Goal: Task Accomplishment & Management: Manage account settings

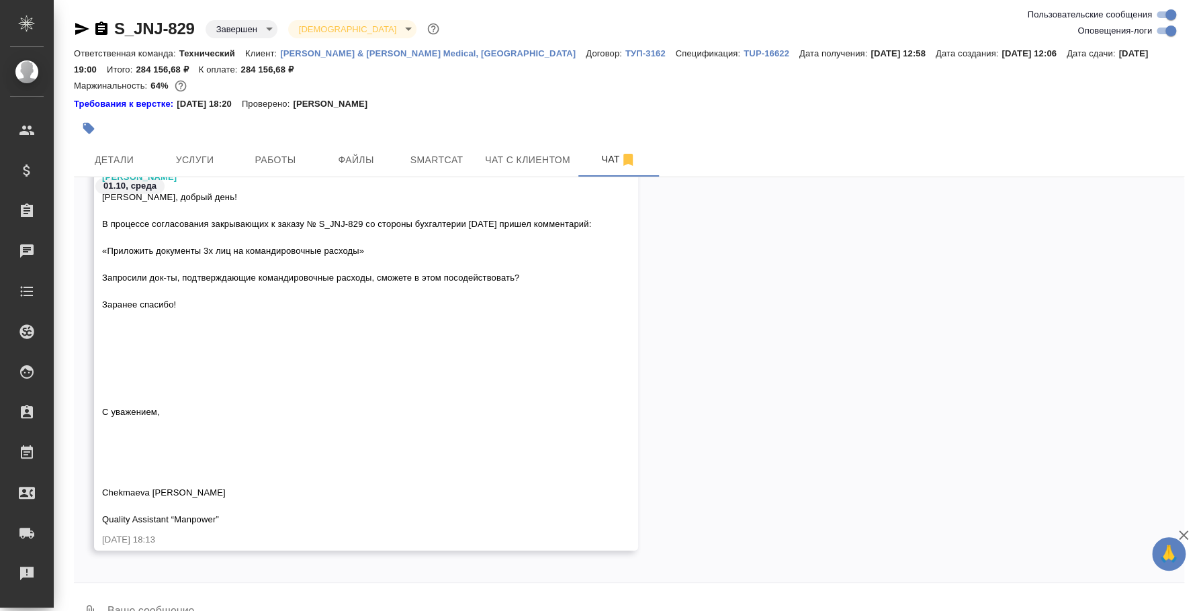
scroll to position [22676, 0]
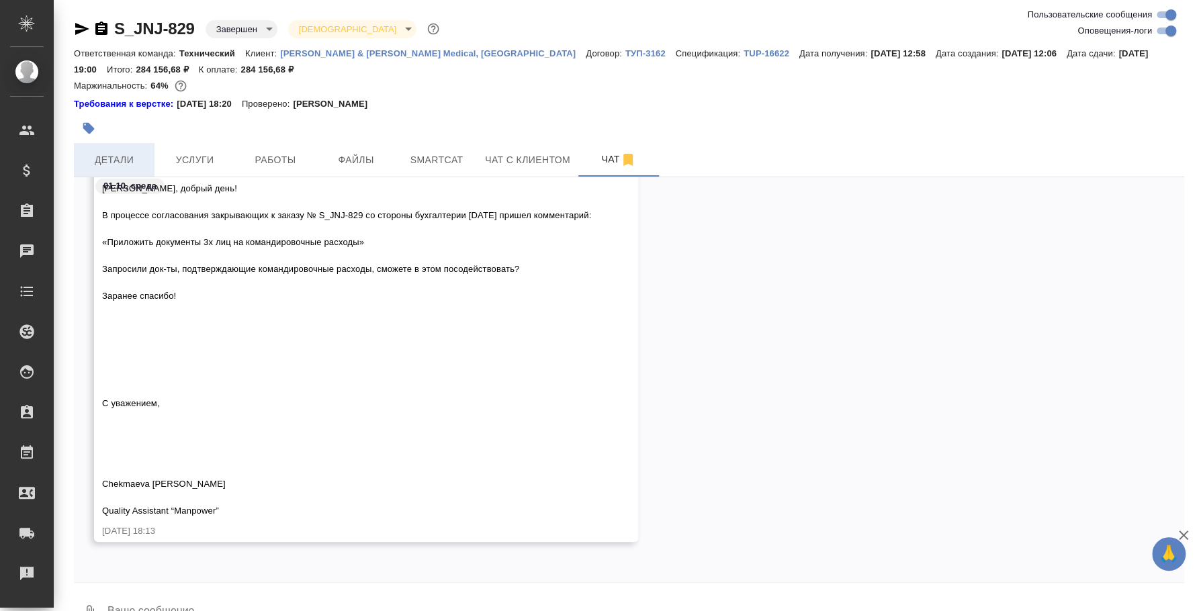
click at [92, 161] on span "Детали" at bounding box center [114, 160] width 64 height 17
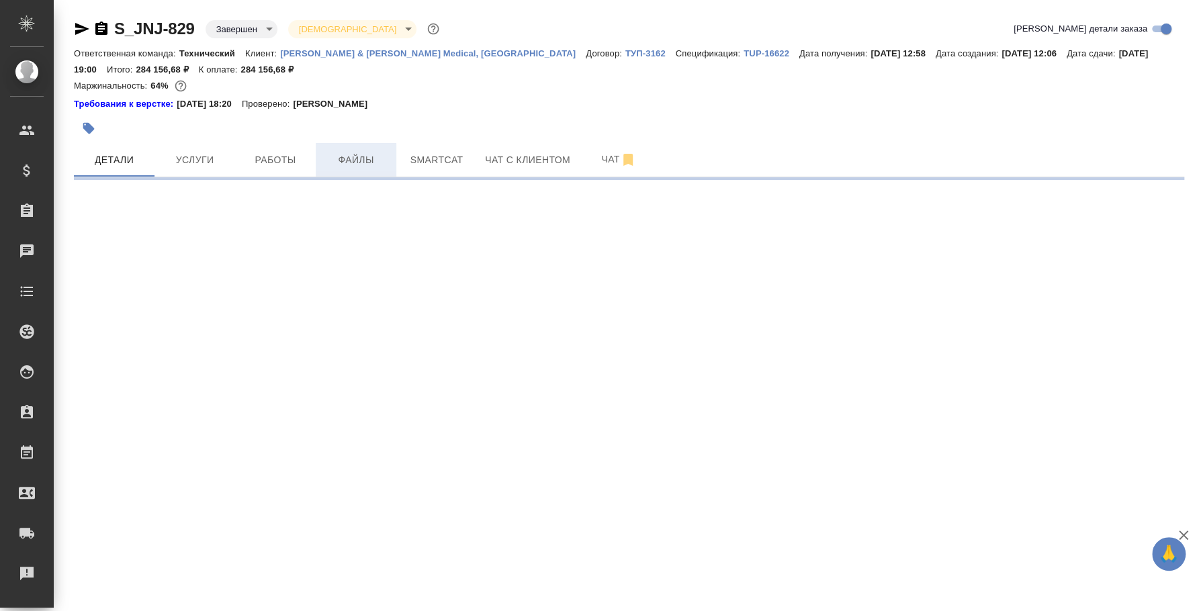
select select "RU"
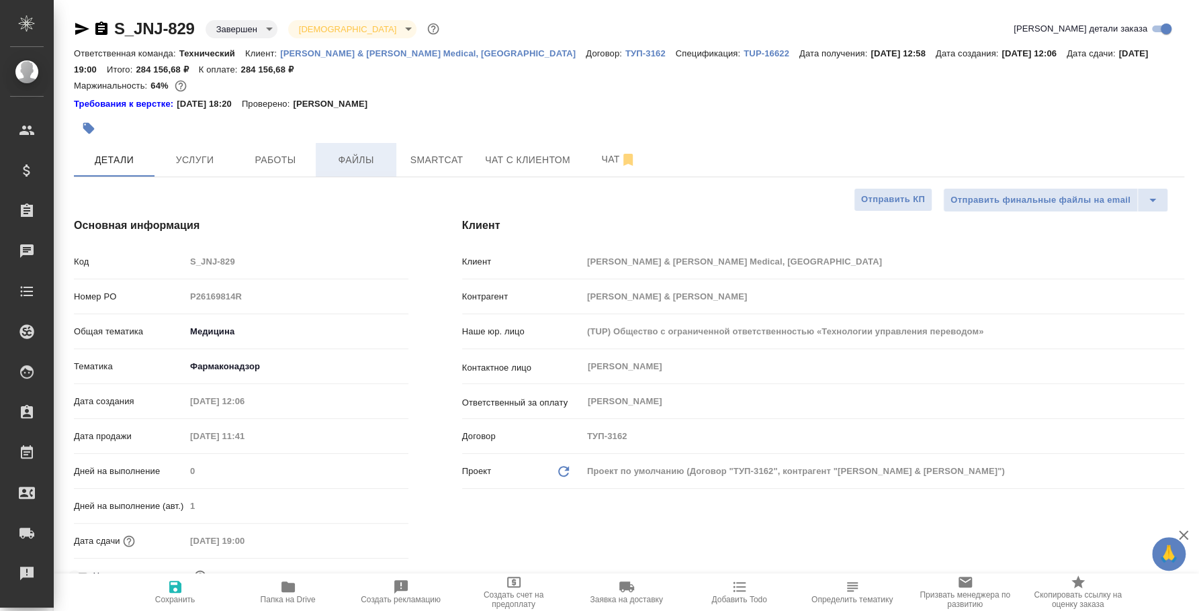
type textarea "x"
click at [368, 158] on span "Файлы" at bounding box center [356, 160] width 64 height 17
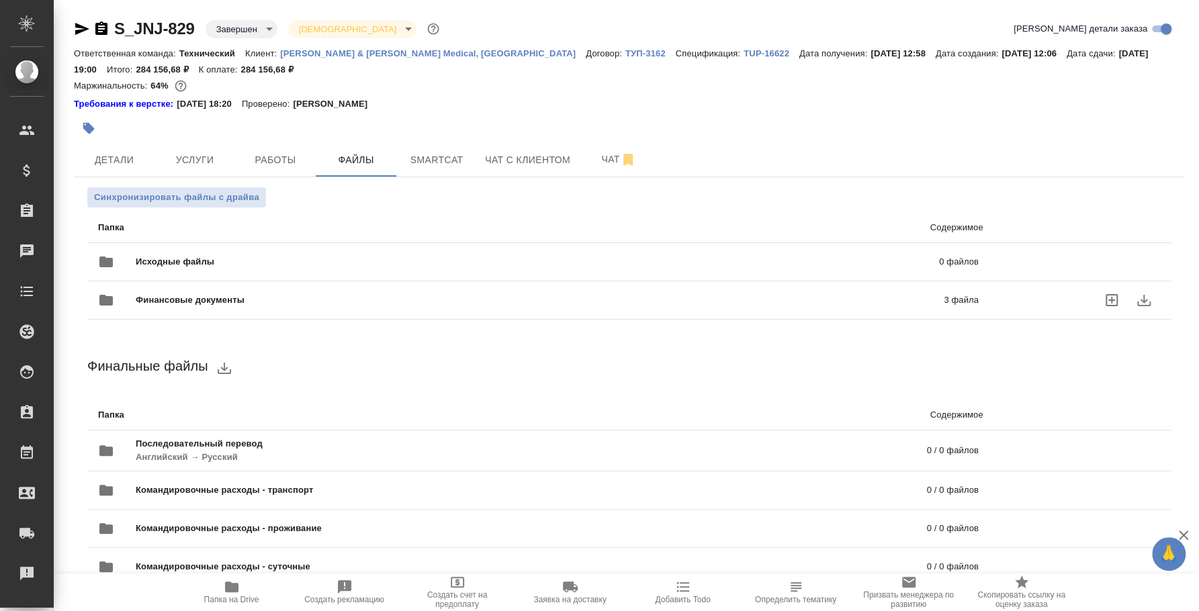
click at [282, 302] on span "Финансовые документы" at bounding box center [365, 299] width 458 height 13
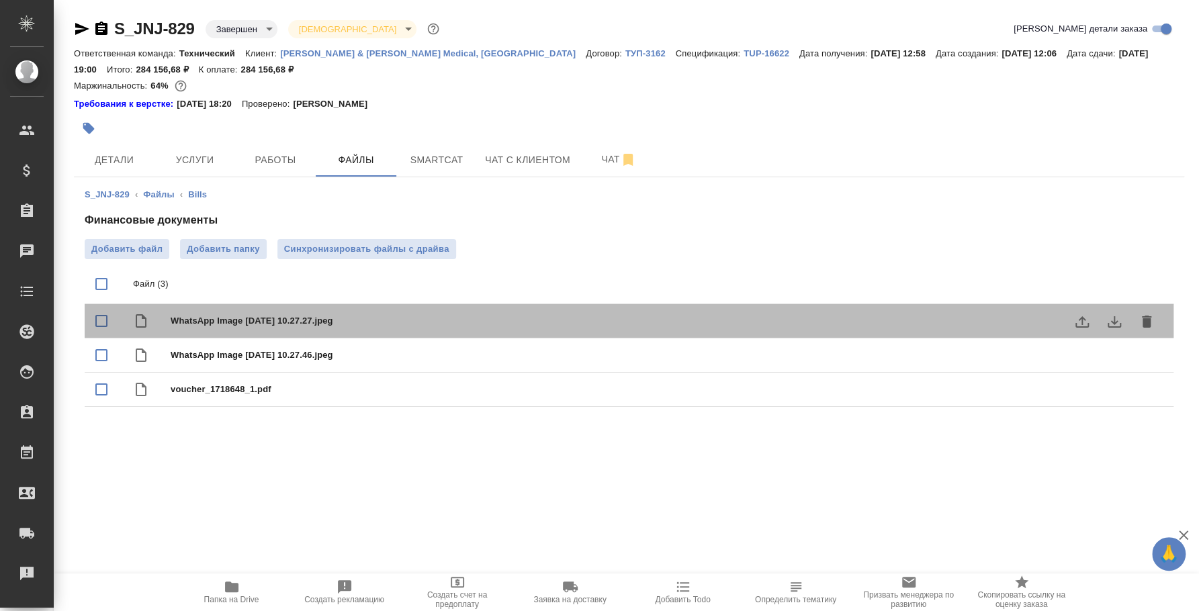
click at [311, 322] on span "WhatsApp Image [DATE] 10.27.27.jpeg" at bounding box center [656, 320] width 970 height 13
checkbox input "true"
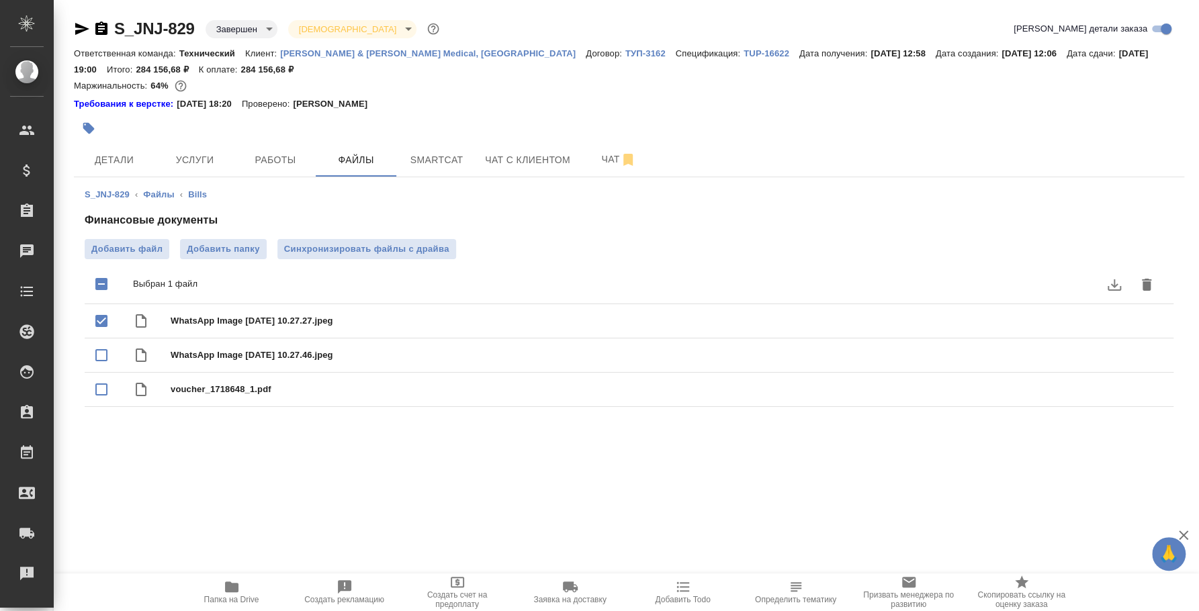
click at [1113, 279] on icon "download" at bounding box center [1113, 284] width 13 height 11
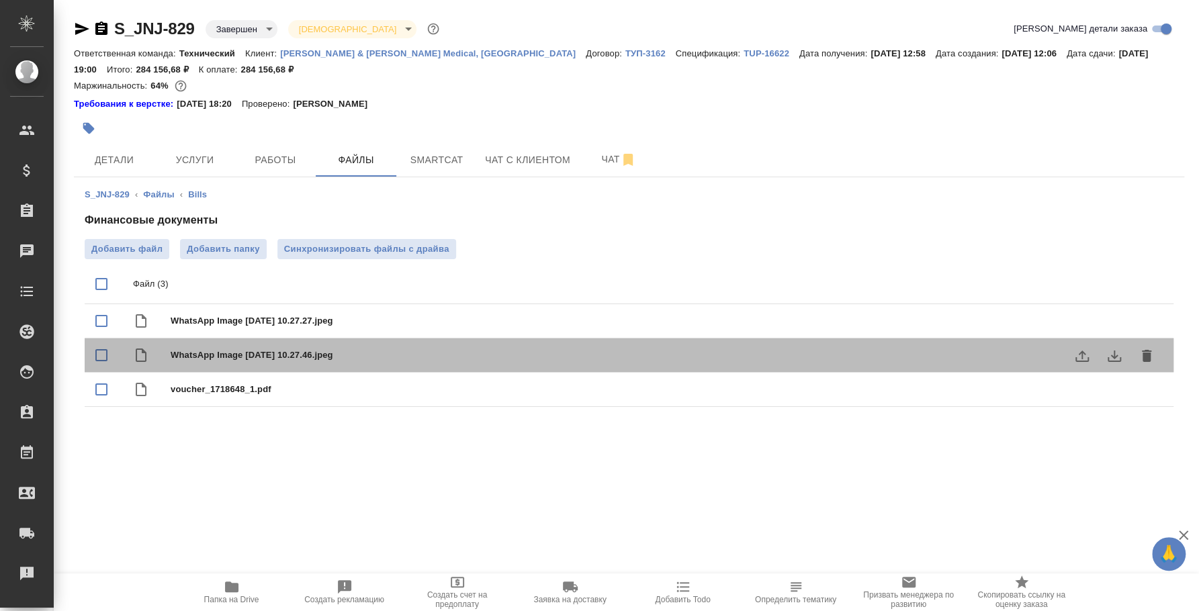
click at [462, 354] on span "WhatsApp Image 2025-08-15 at 10.27.46.jpeg" at bounding box center [656, 355] width 970 height 13
checkbox input "true"
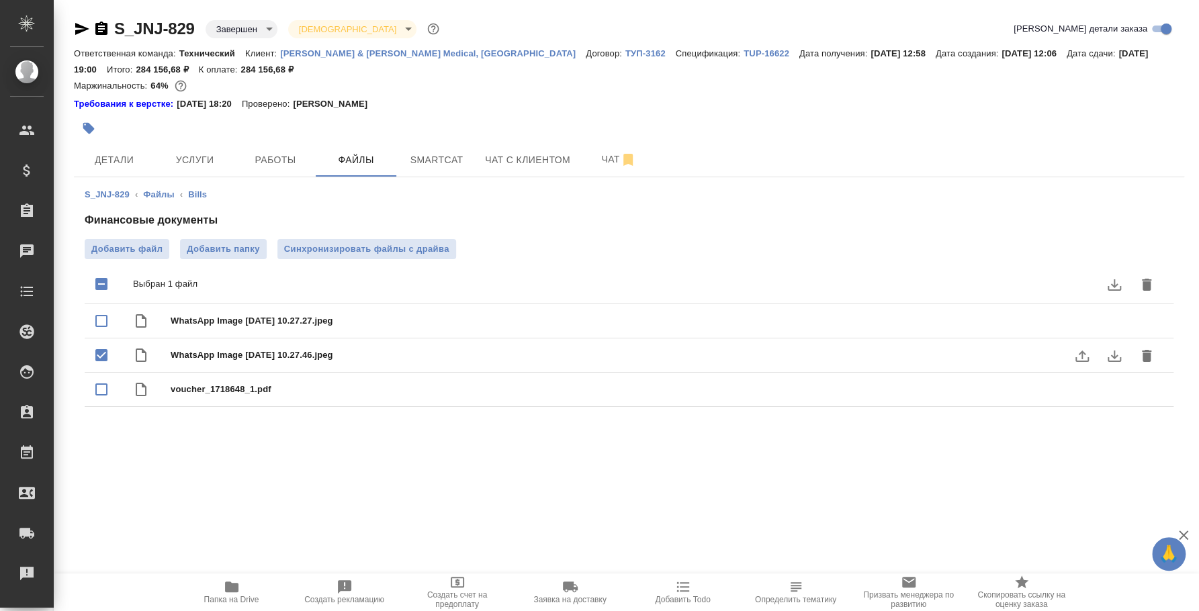
click at [1122, 355] on button "download" at bounding box center [1114, 356] width 32 height 32
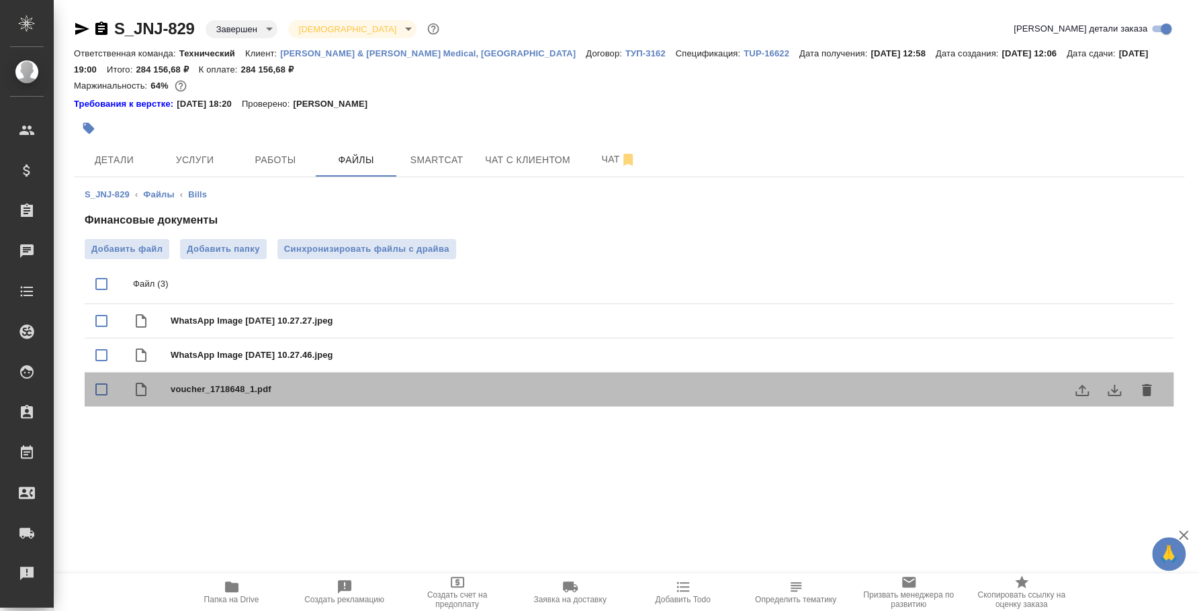
click at [402, 387] on span "voucher_1718648_1.pdf" at bounding box center [656, 389] width 970 height 13
checkbox input "true"
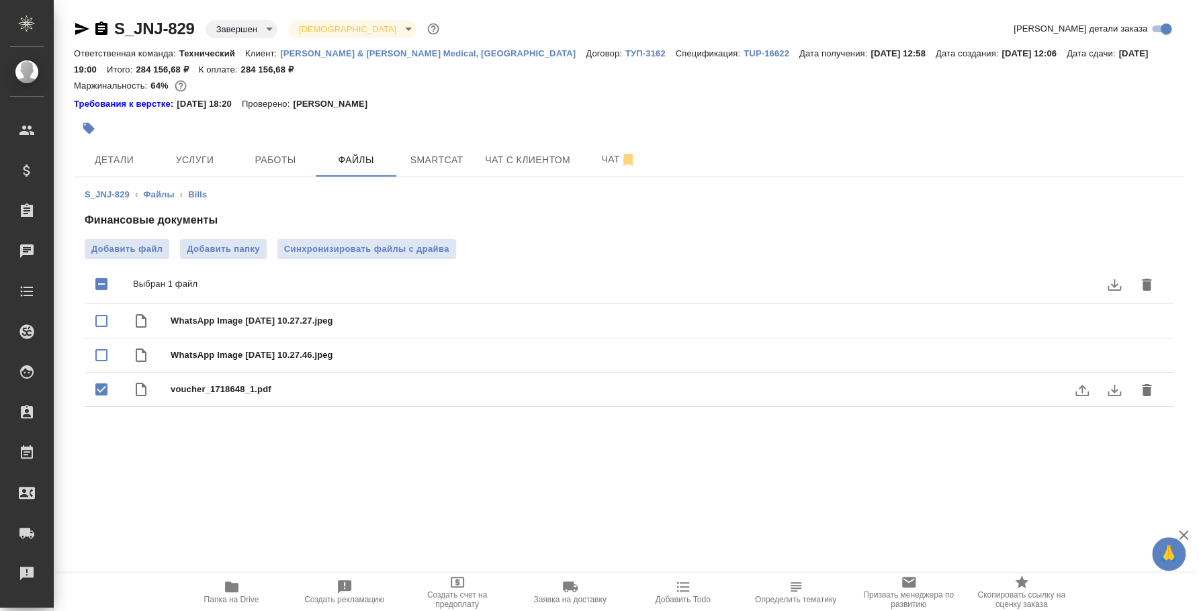
click at [1113, 389] on icon "download" at bounding box center [1113, 390] width 13 height 11
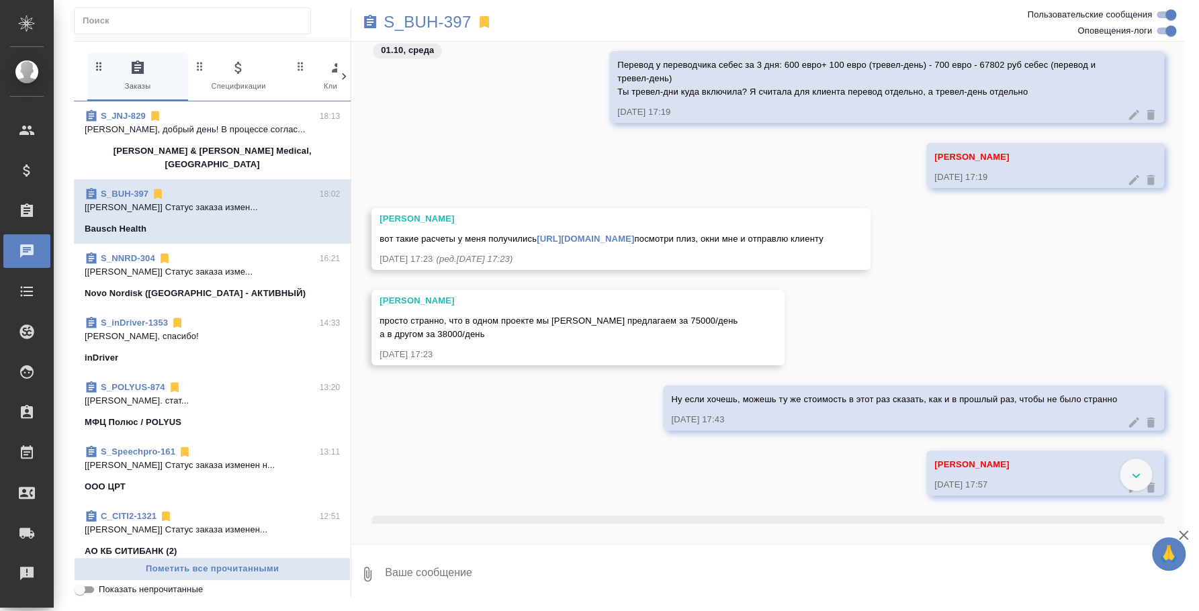
scroll to position [5042, 0]
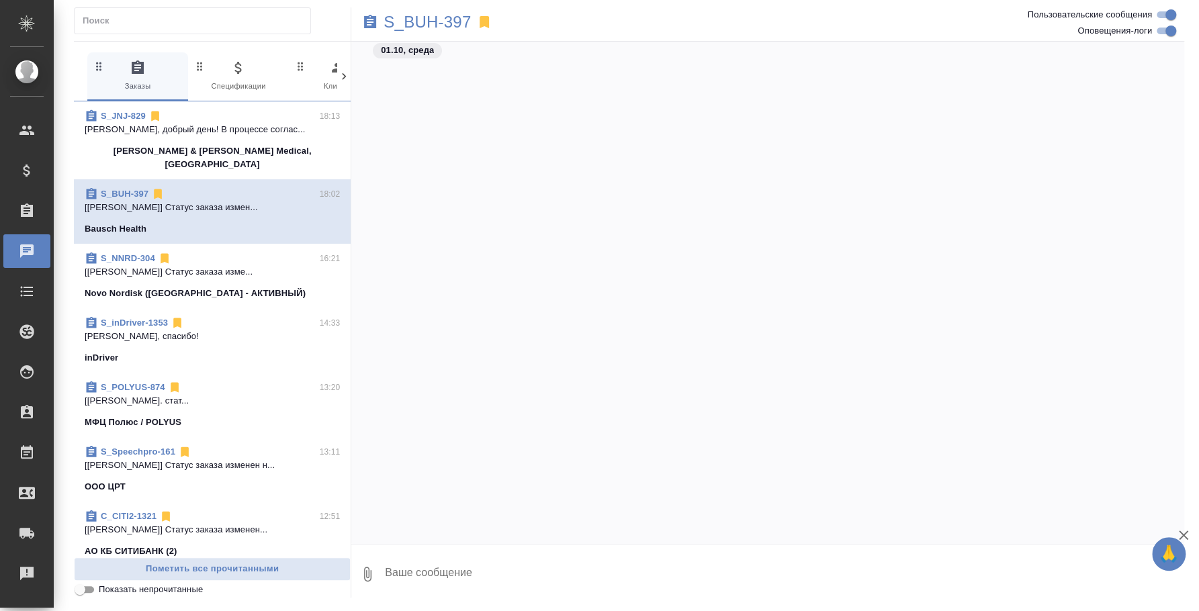
scroll to position [3343, 0]
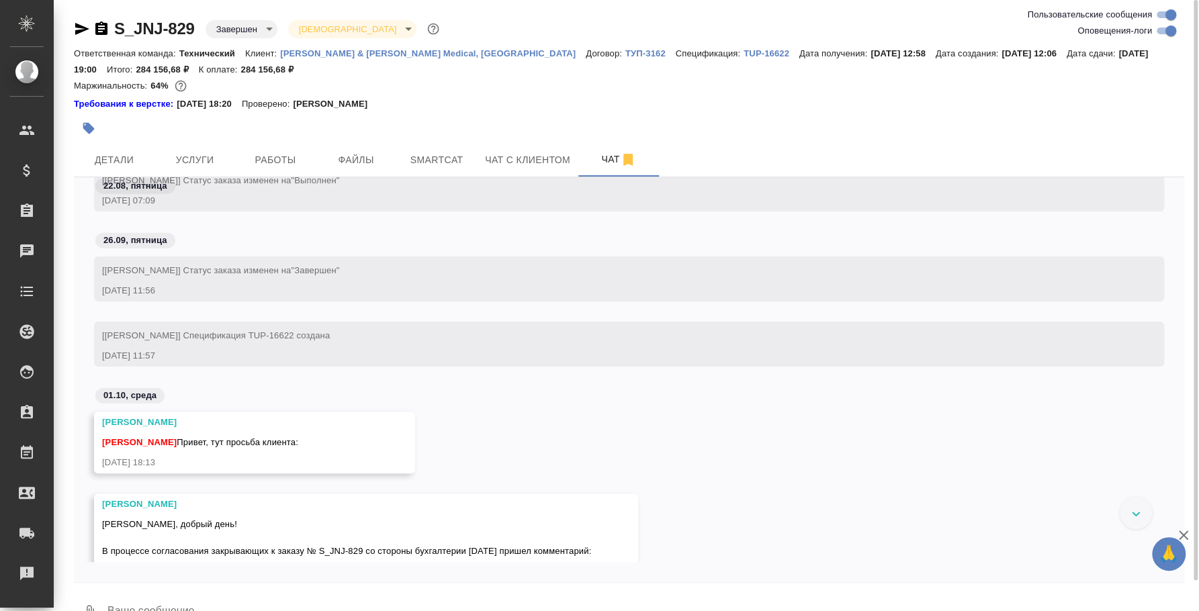
scroll to position [22582, 0]
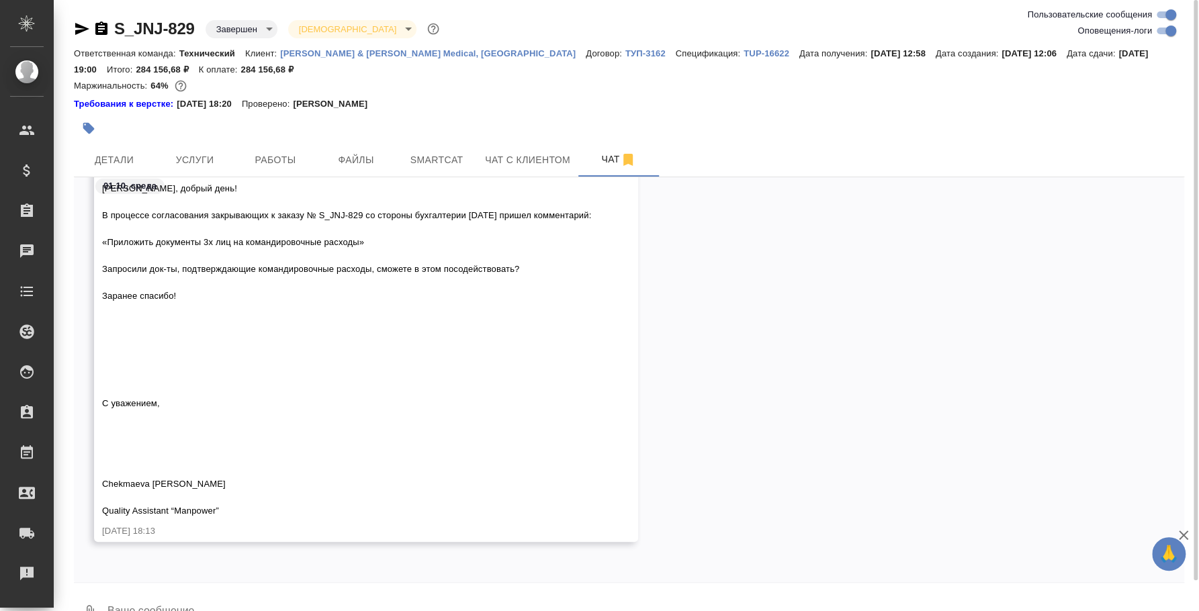
click at [469, 592] on textarea at bounding box center [645, 613] width 1078 height 46
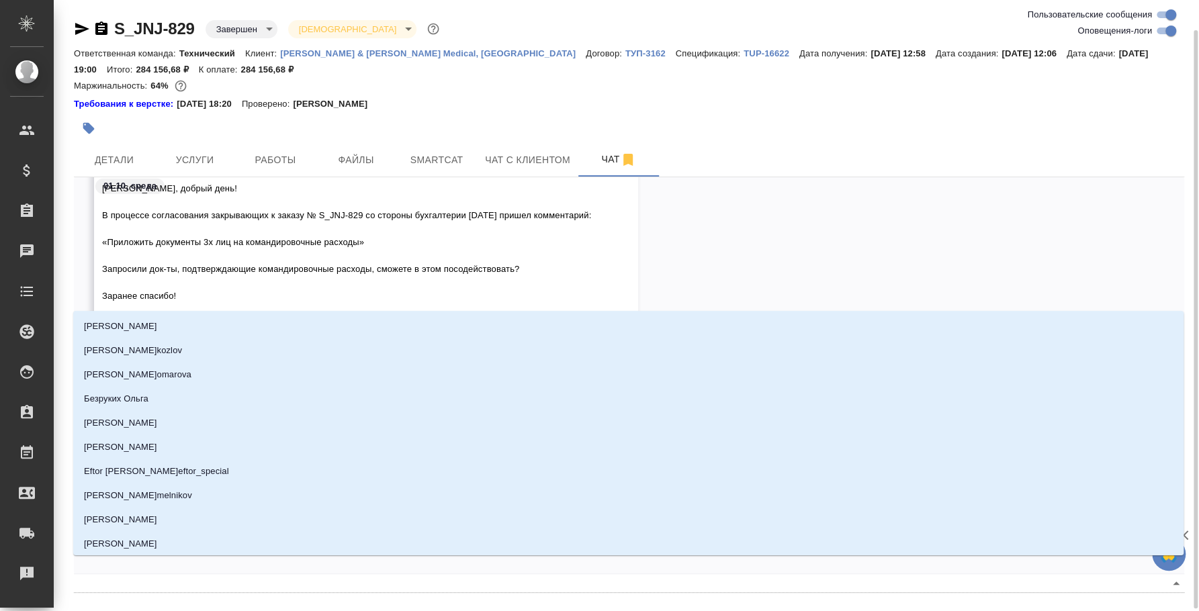
scroll to position [15, 0]
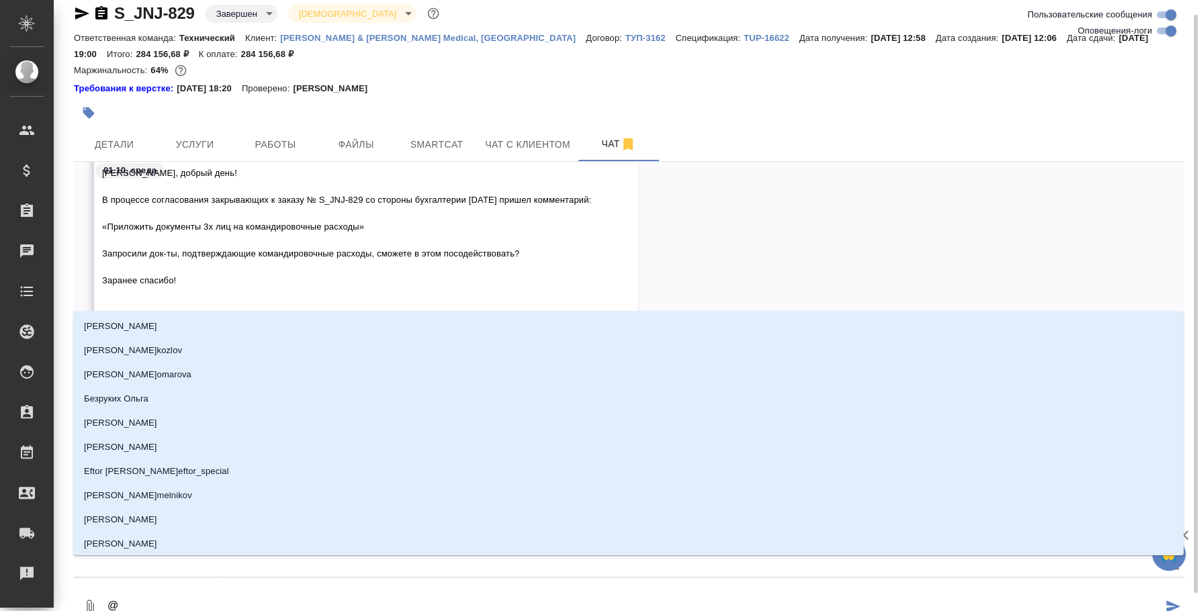
type textarea "@e"
type input "e"
type textarea "@e'c"
type input "e'c"
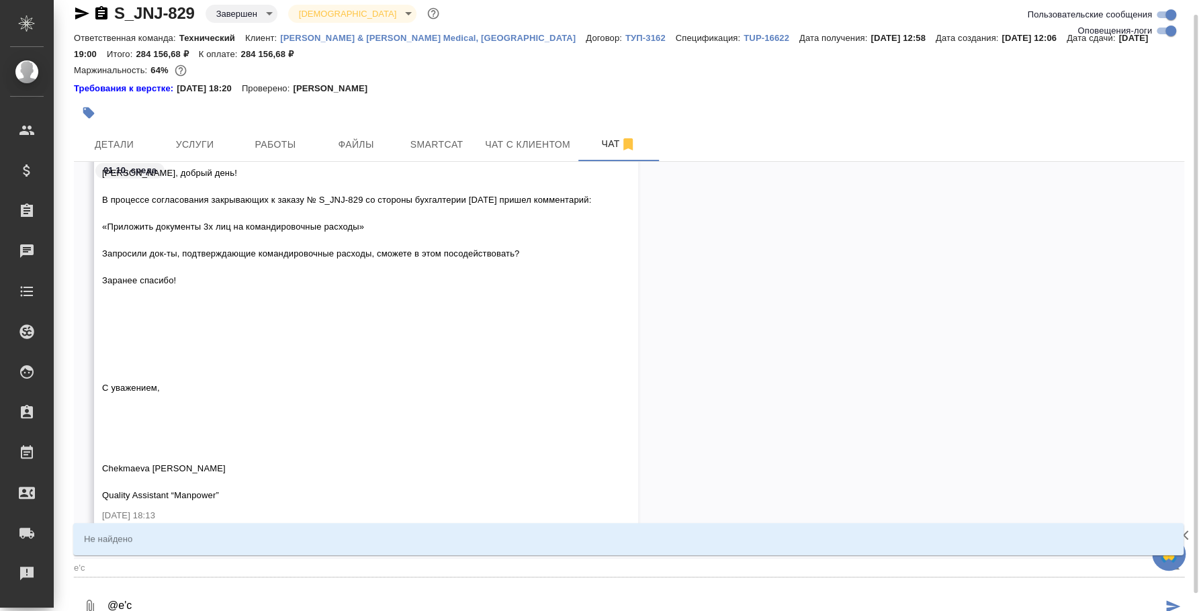
type textarea "@e'c'g"
type input "e'c'g"
type textarea "@e'c"
type input "e'c"
type textarea "@e"
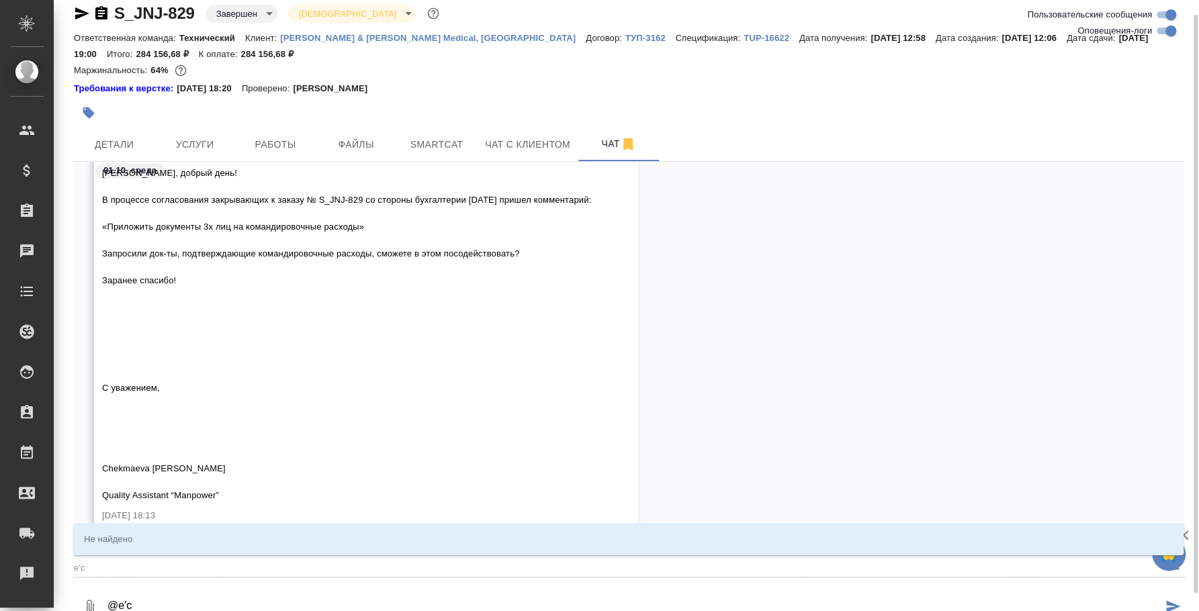
type input "e"
type textarea "@"
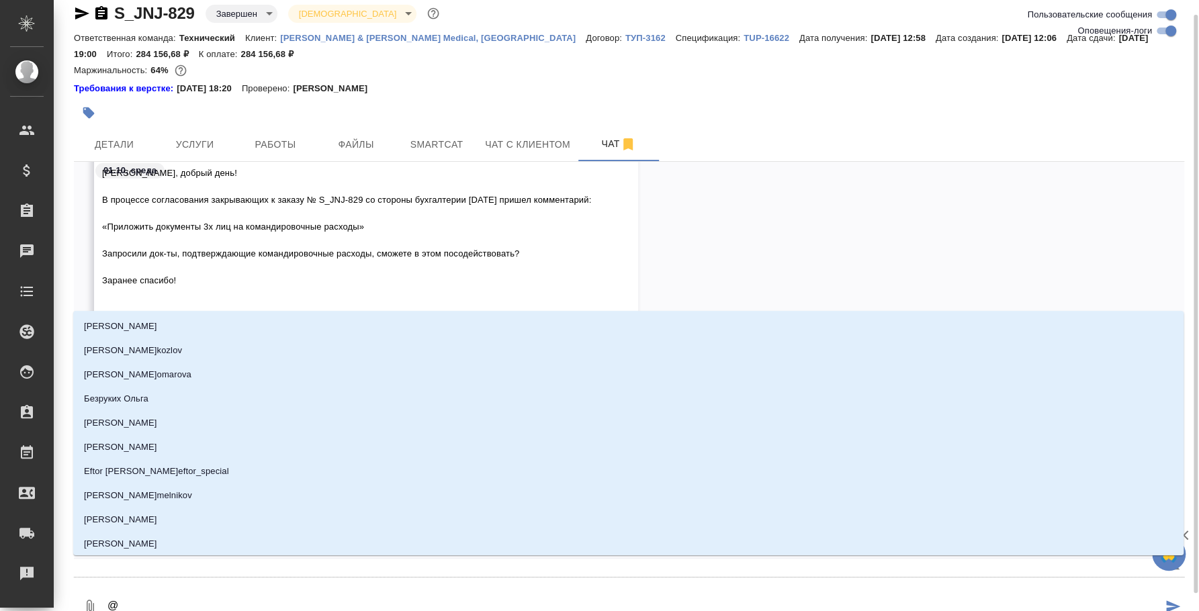
type textarea "@у"
type input "у"
type textarea "@ус"
type input "ус"
type textarea "@усм"
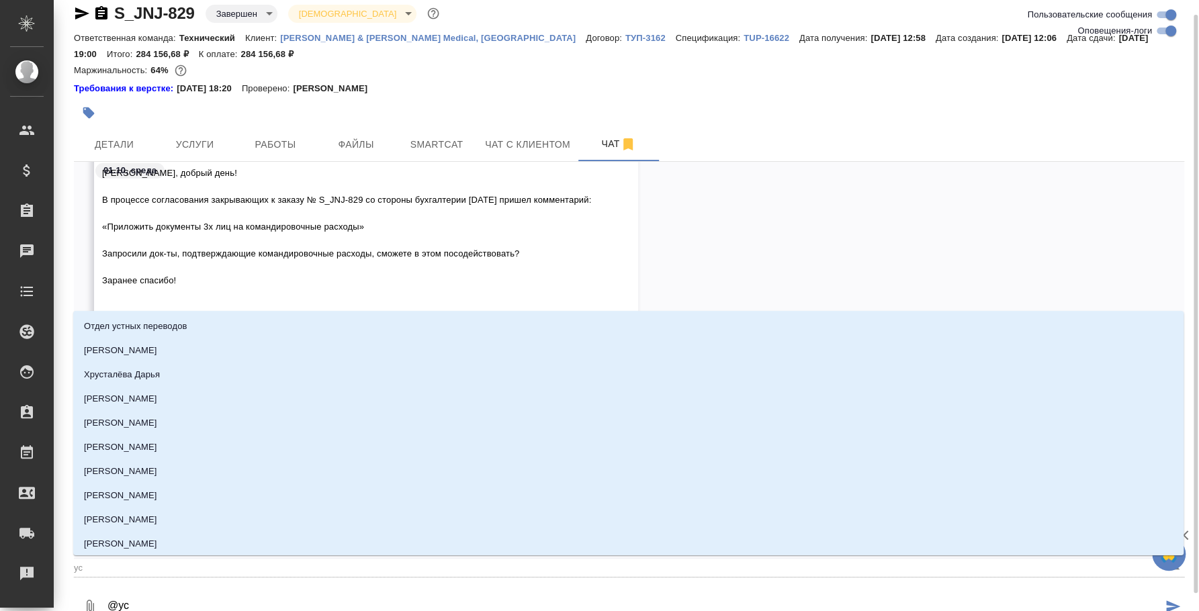
type input "усм"
type textarea "@усма"
type input "усма"
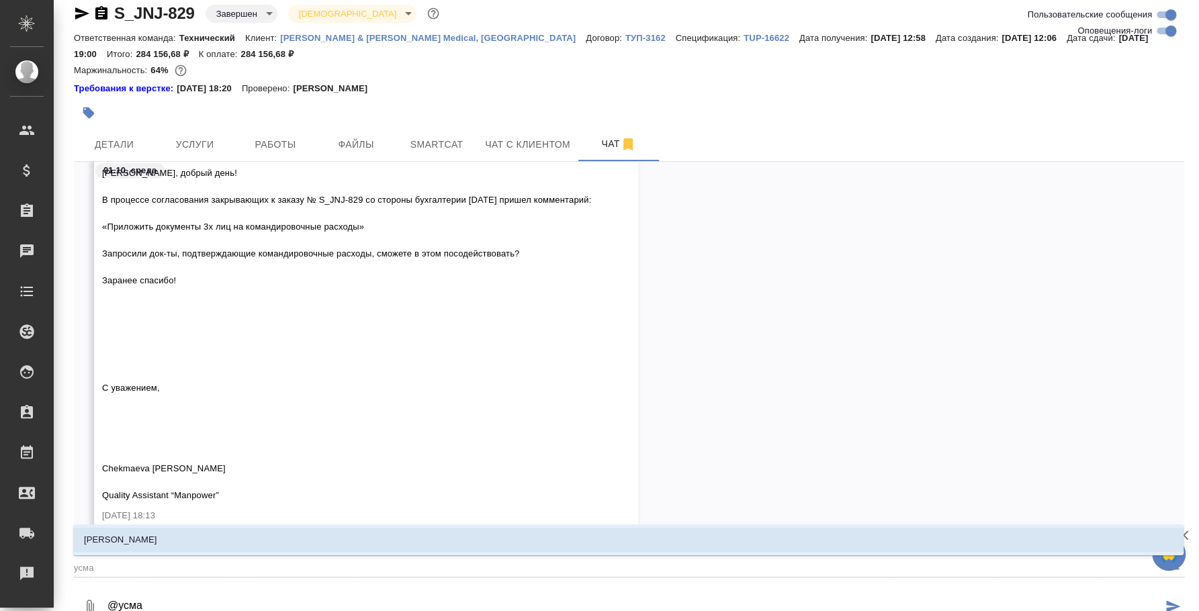
click at [521, 534] on li "Усманова Ольга" at bounding box center [628, 540] width 1110 height 24
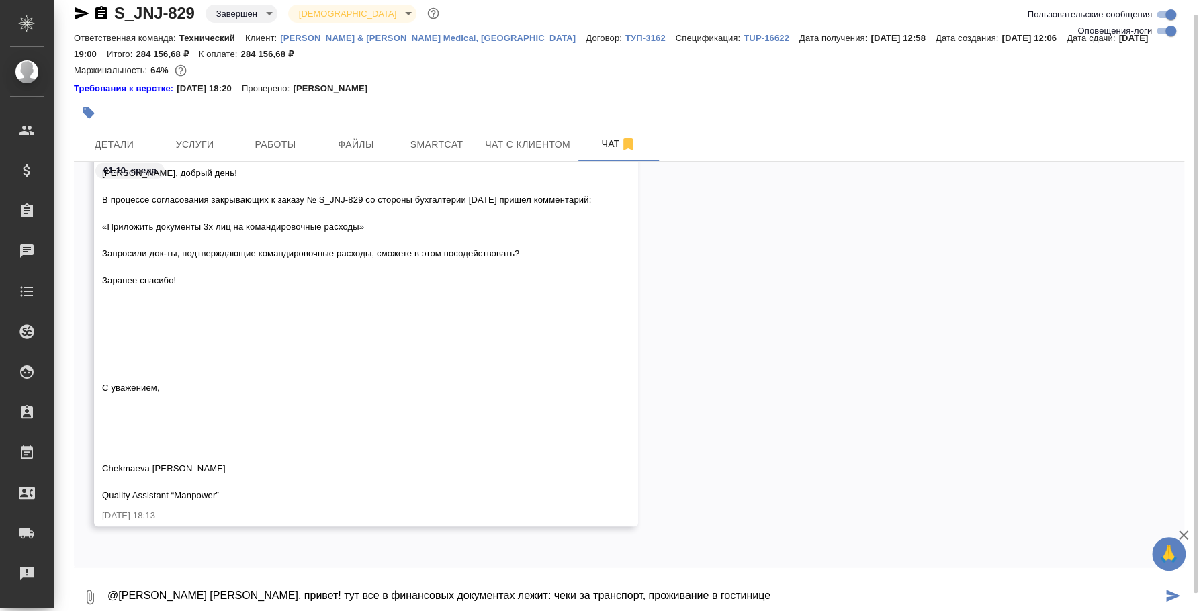
type textarea "@Усманова Ольга Оля, привет! тут все в финансовых документах лежит: чеки за тра…"
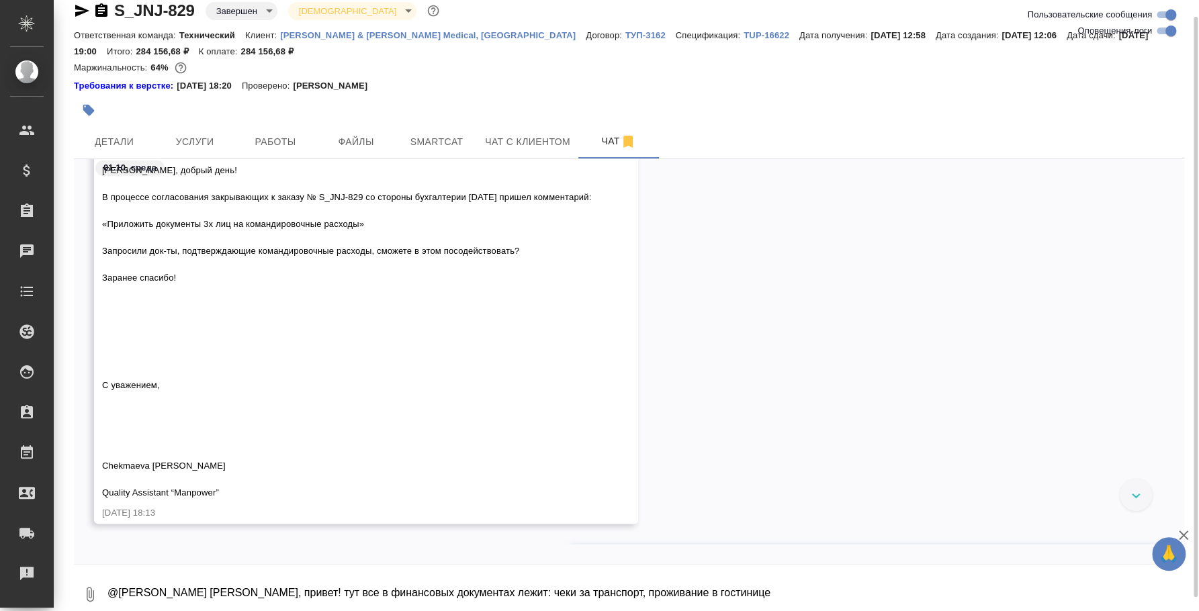
scroll to position [22646, 0]
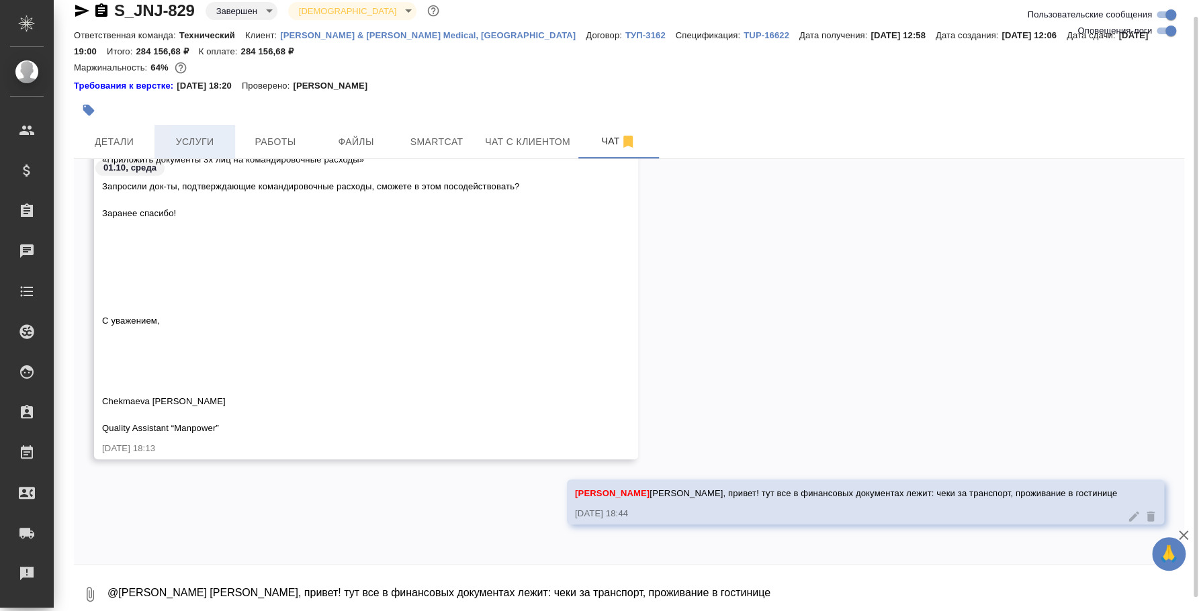
click at [223, 128] on button "Услуги" at bounding box center [194, 142] width 81 height 34
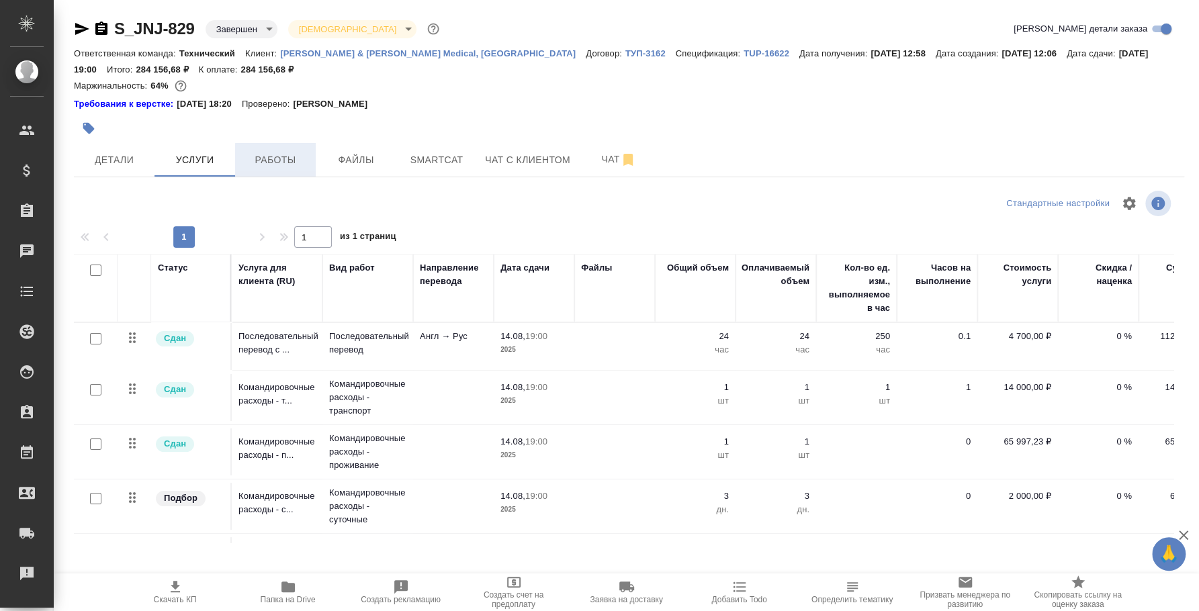
click at [268, 158] on span "Работы" at bounding box center [275, 160] width 64 height 17
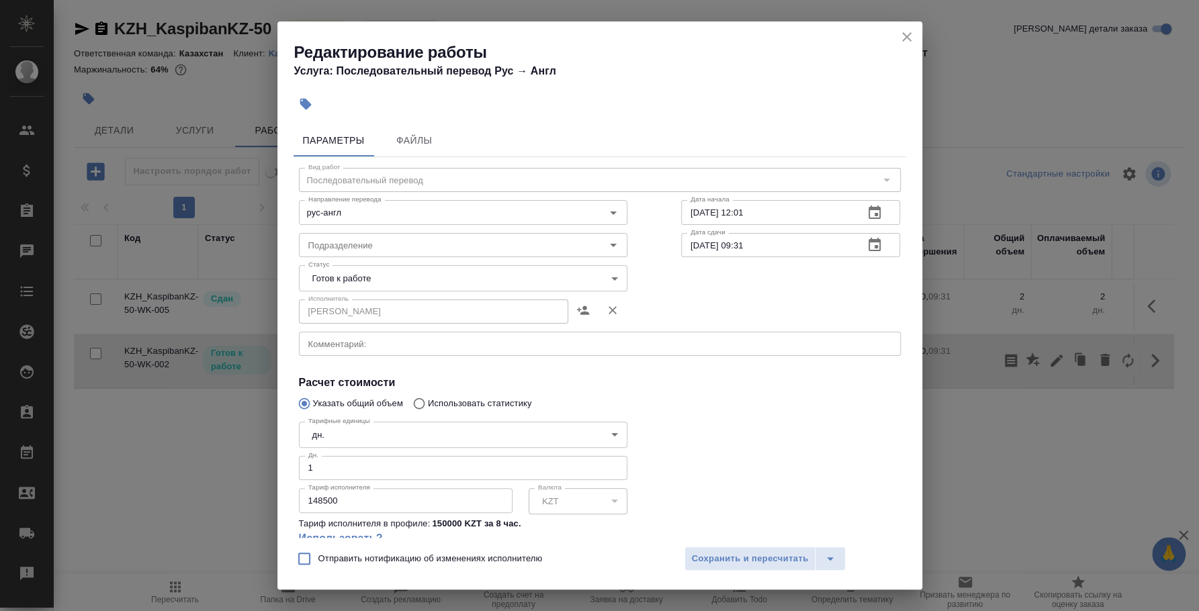
scroll to position [105, 0]
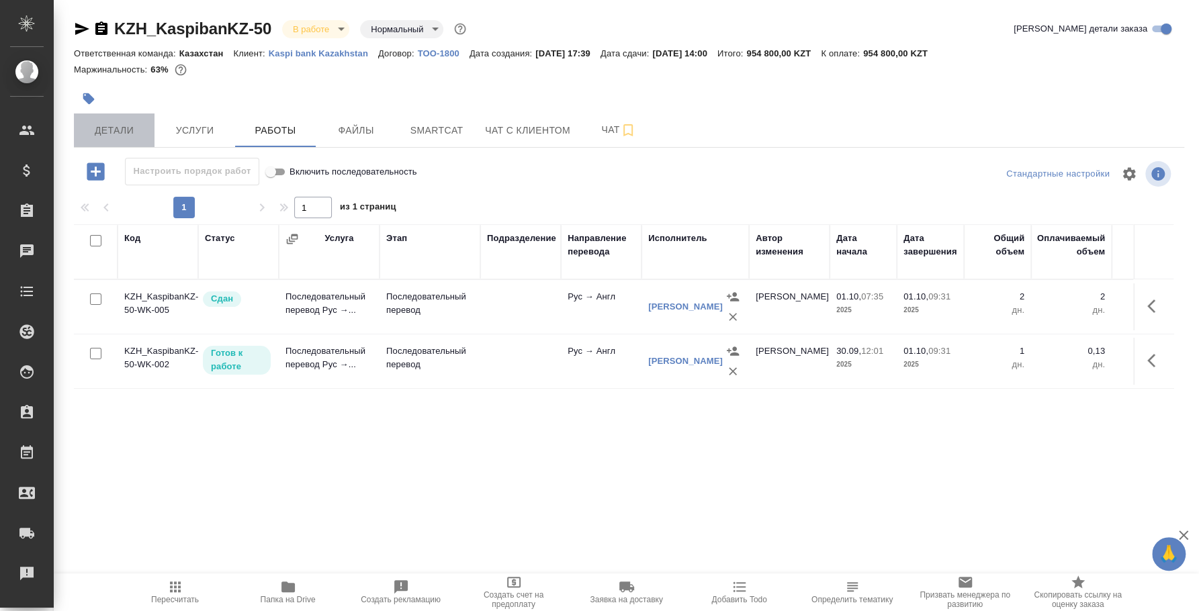
click at [126, 128] on span "Детали" at bounding box center [114, 130] width 64 height 17
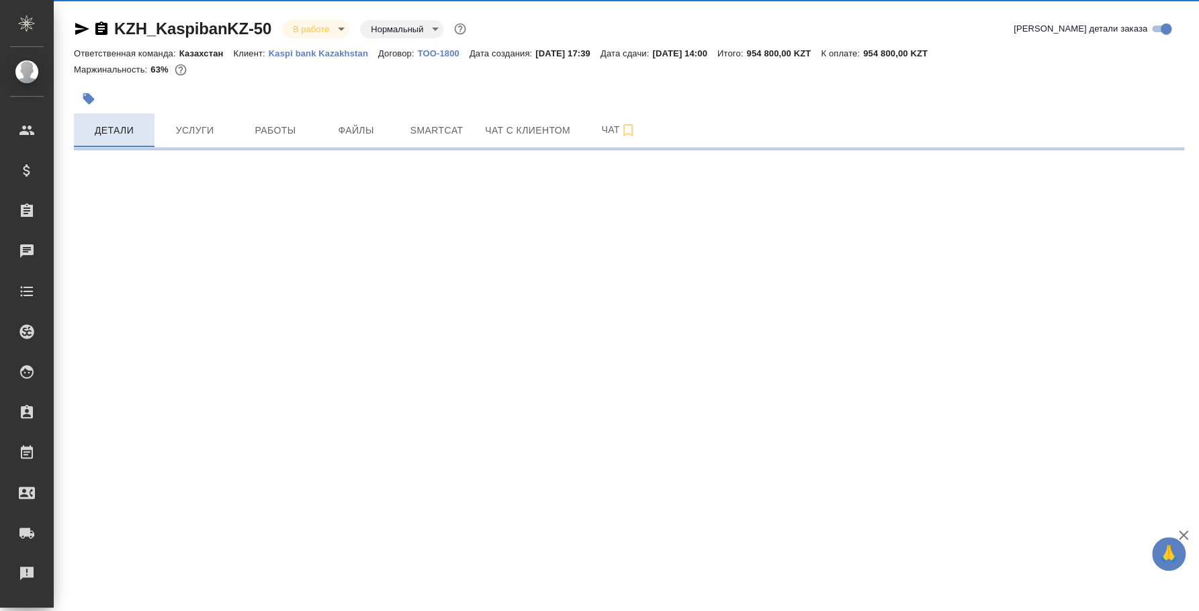
select select "RU"
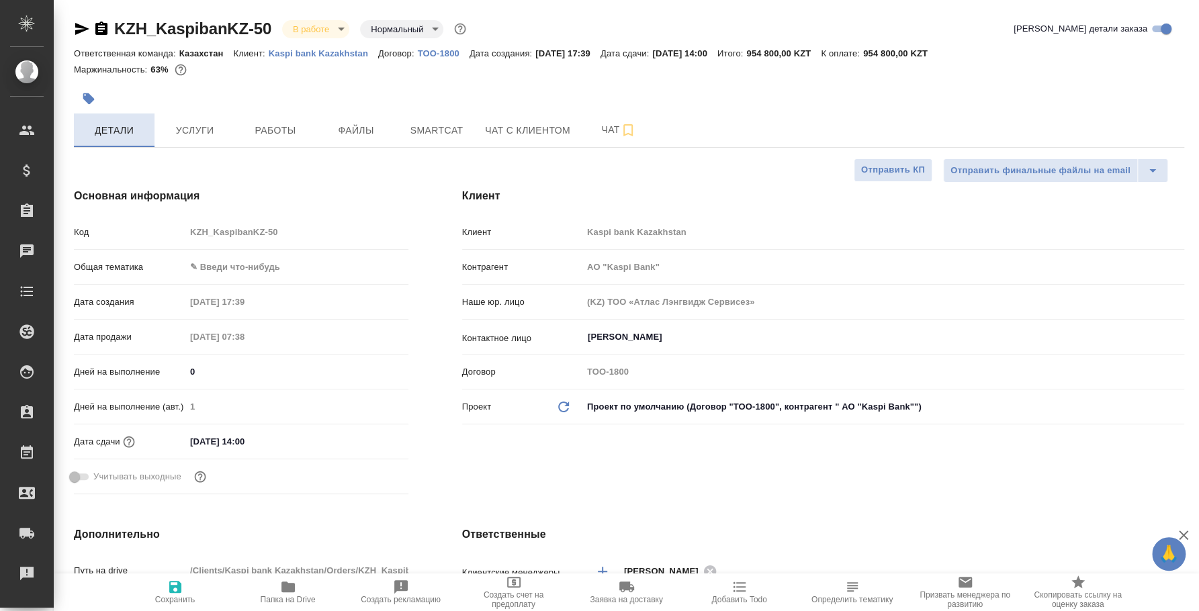
type textarea "x"
click at [179, 133] on span "Услуги" at bounding box center [195, 130] width 64 height 17
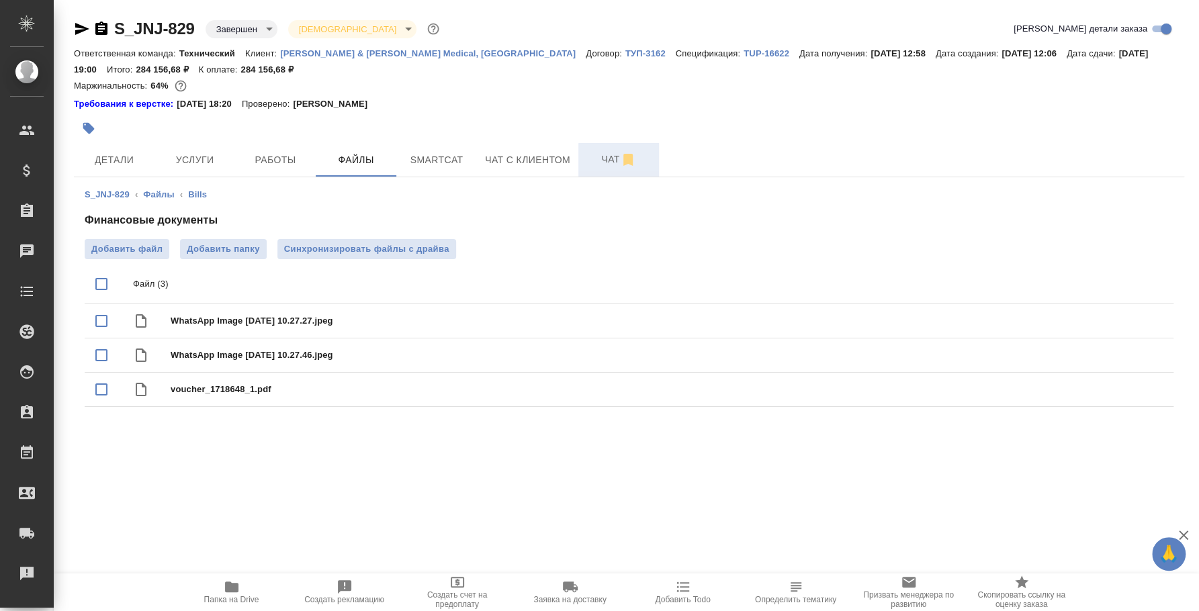
click at [603, 157] on span "Чат" at bounding box center [618, 159] width 64 height 17
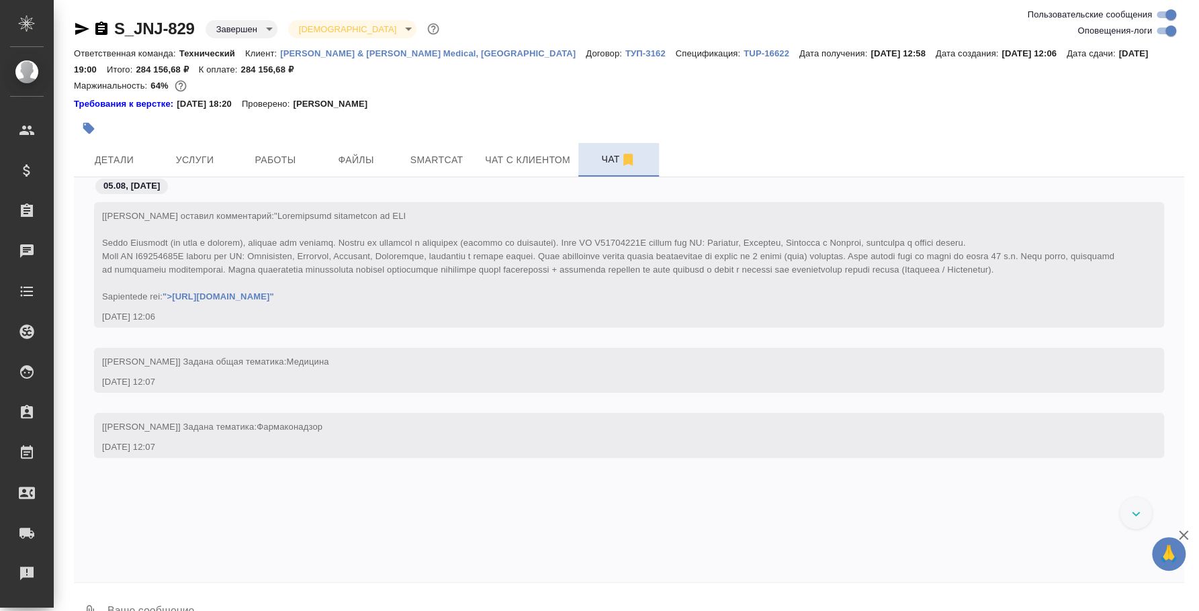
scroll to position [22835, 0]
